Goal: Information Seeking & Learning: Learn about a topic

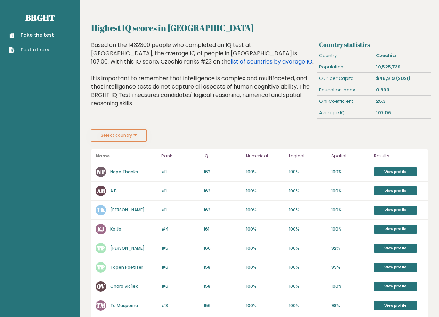
click at [231, 60] on link "list of countries by average IQ" at bounding box center [272, 62] width 82 height 8
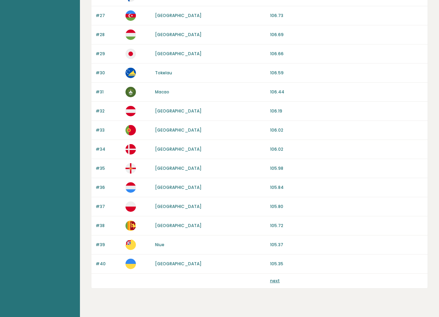
scroll to position [594, 0]
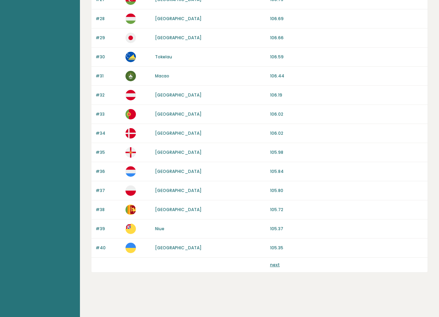
click at [275, 264] on link "next" at bounding box center [275, 265] width 10 height 6
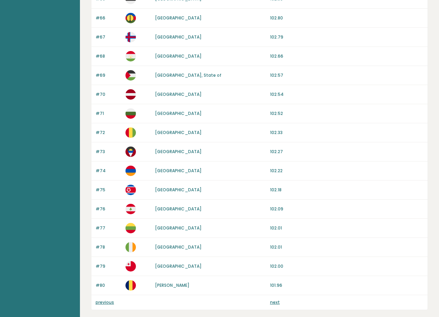
scroll to position [591, 0]
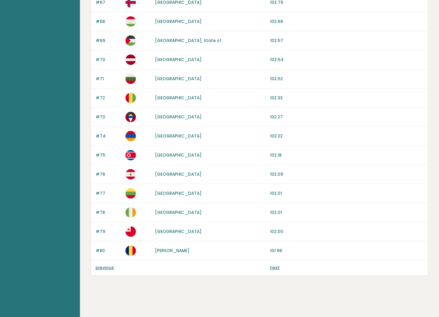
click at [277, 267] on link "next" at bounding box center [275, 268] width 10 height 6
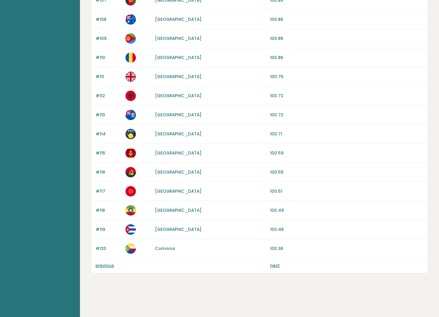
scroll to position [594, 0]
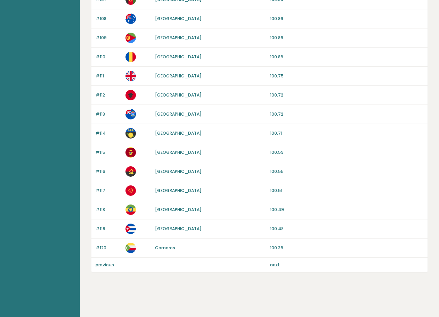
click at [277, 265] on link "next" at bounding box center [275, 265] width 10 height 6
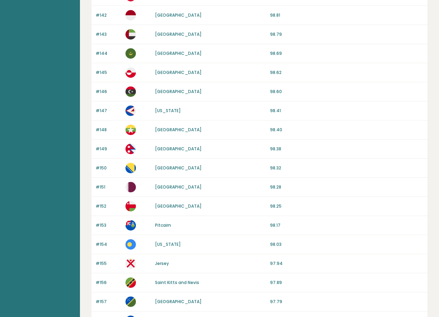
scroll to position [594, 0]
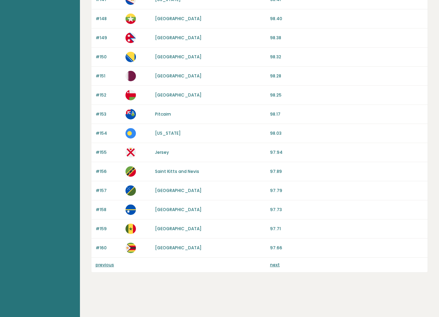
click at [107, 266] on link "previous" at bounding box center [105, 265] width 18 height 6
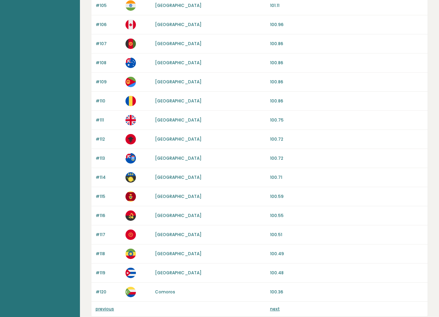
scroll to position [594, 0]
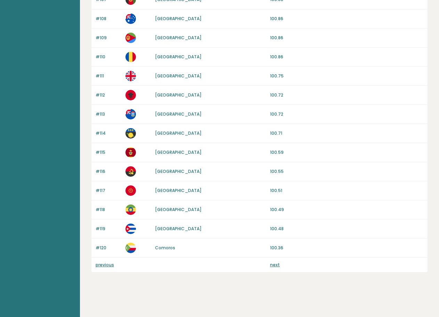
click at [102, 266] on link "previous" at bounding box center [105, 265] width 18 height 6
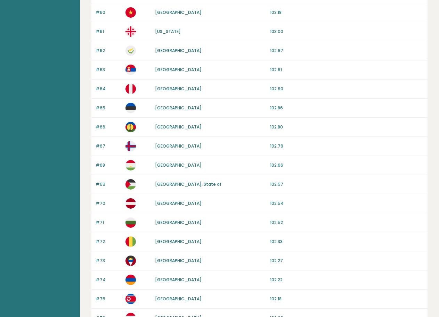
scroll to position [591, 0]
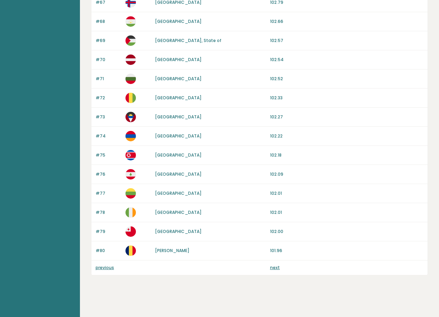
click at [107, 268] on link "previous" at bounding box center [105, 268] width 18 height 6
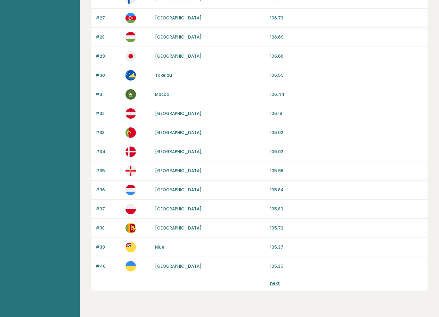
scroll to position [594, 0]
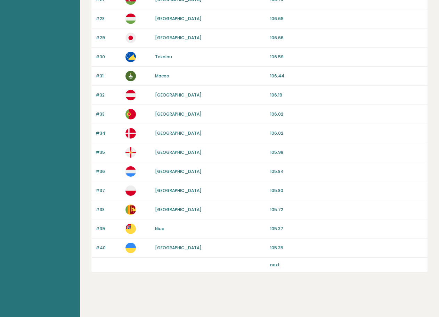
click at [271, 265] on link "next" at bounding box center [275, 265] width 10 height 6
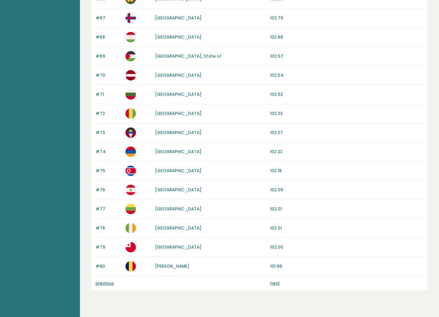
scroll to position [594, 0]
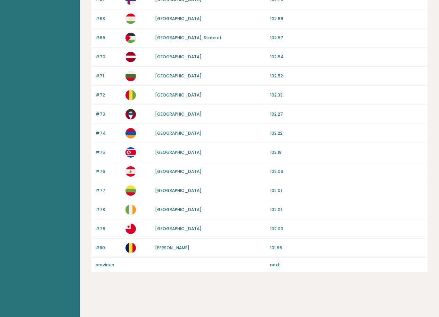
click at [277, 268] on link "next" at bounding box center [275, 265] width 10 height 6
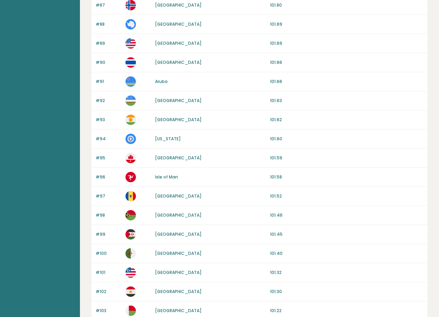
scroll to position [278, 0]
